Goal: Transaction & Acquisition: Download file/media

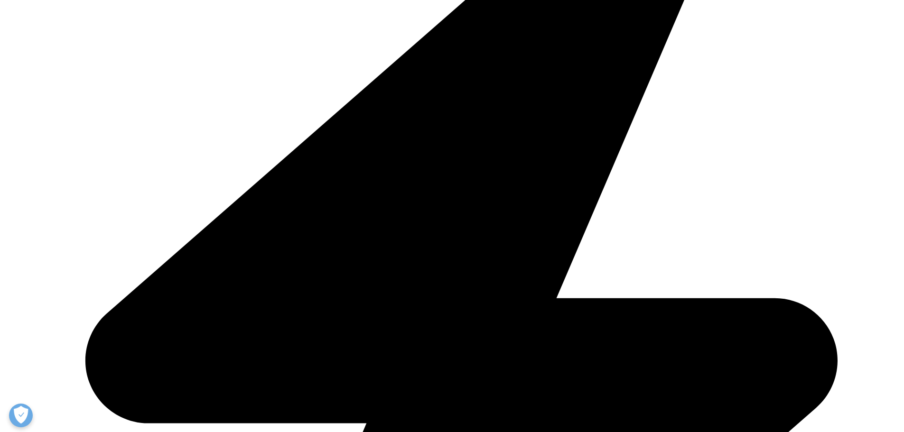
scroll to position [379, 0]
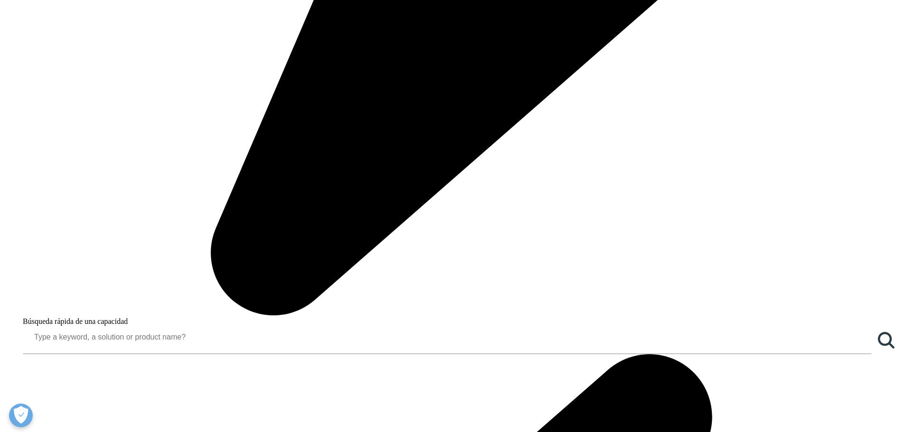
scroll to position [949, 0]
